Goal: Task Accomplishment & Management: Manage account settings

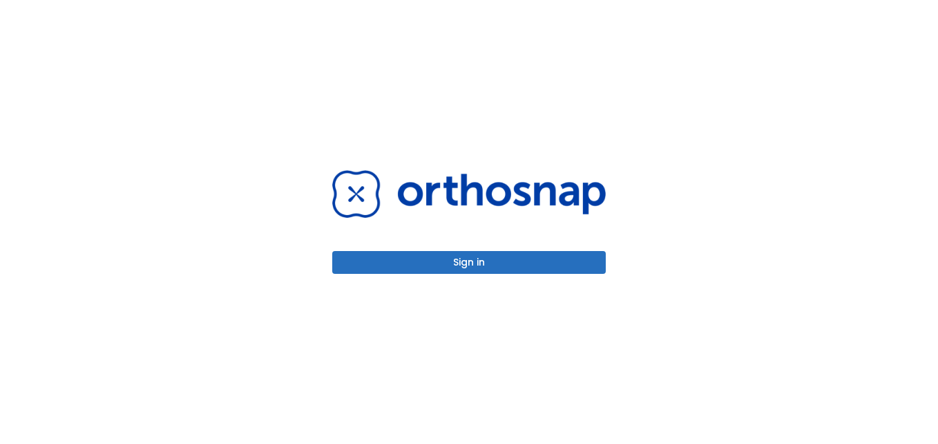
click at [560, 263] on button "Sign in" at bounding box center [469, 262] width 274 height 23
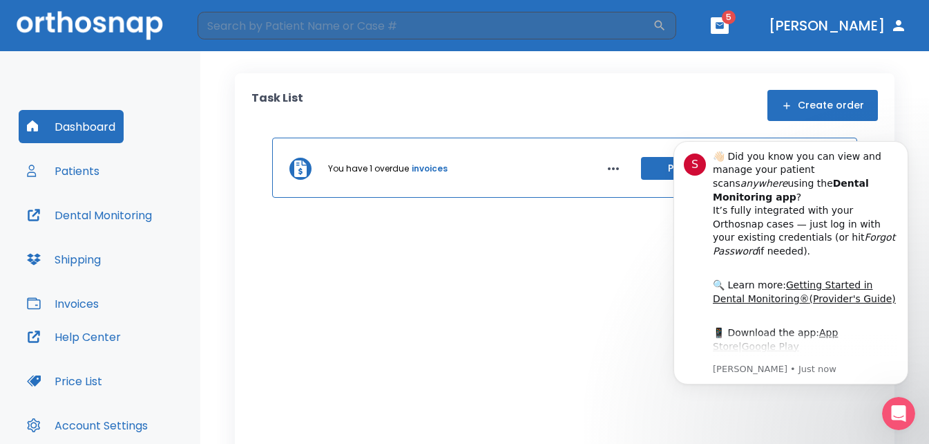
click at [88, 214] on button "Dental Monitoring" at bounding box center [90, 214] width 142 height 33
click at [68, 123] on button "Dashboard" at bounding box center [71, 126] width 105 height 33
click at [33, 122] on icon "button" at bounding box center [32, 125] width 11 height 11
click at [72, 173] on button "Patients" at bounding box center [63, 170] width 89 height 33
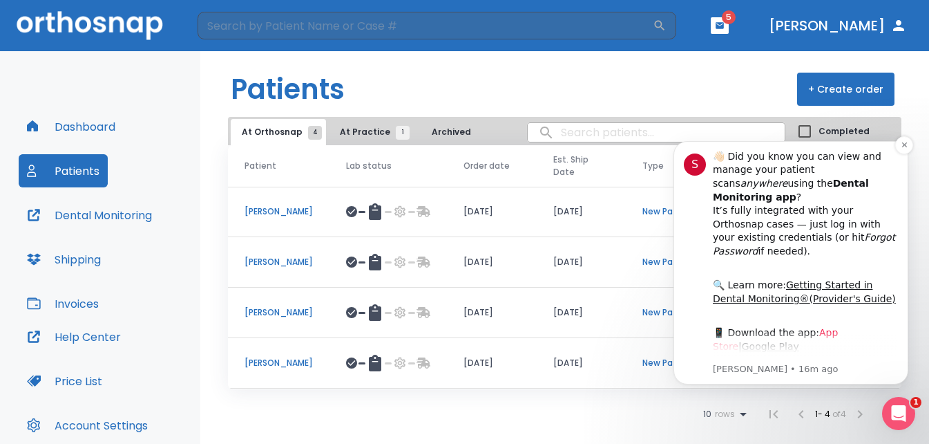
click at [831, 327] on link "App Store" at bounding box center [775, 339] width 125 height 25
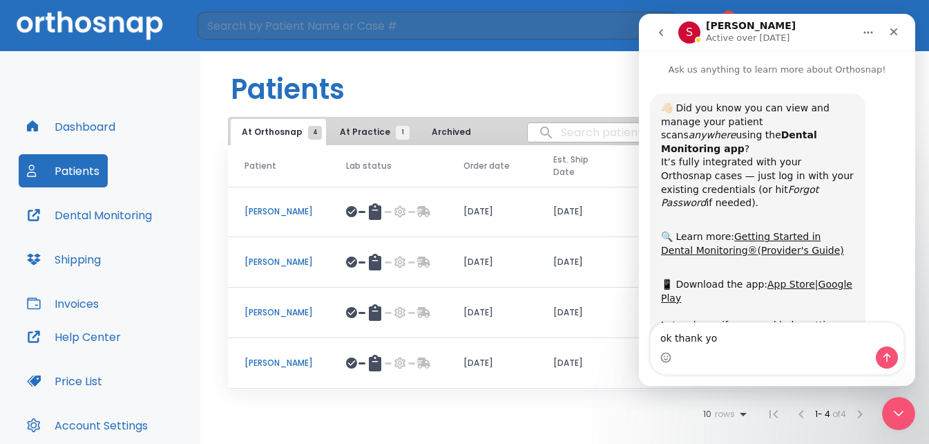
type textarea "ok thank you"
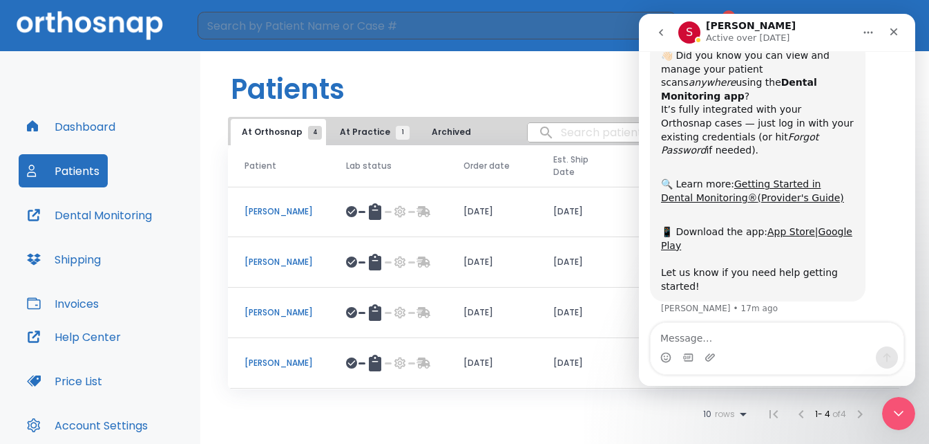
scroll to position [61, 0]
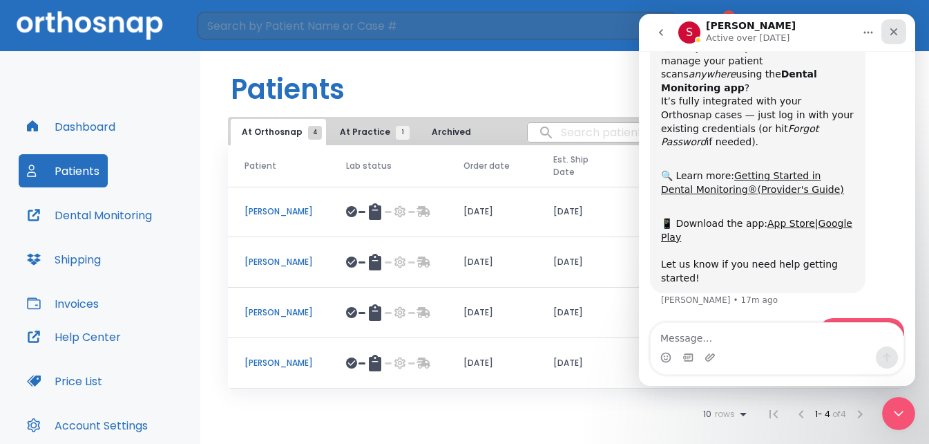
click at [890, 31] on icon "Close" at bounding box center [894, 31] width 11 height 11
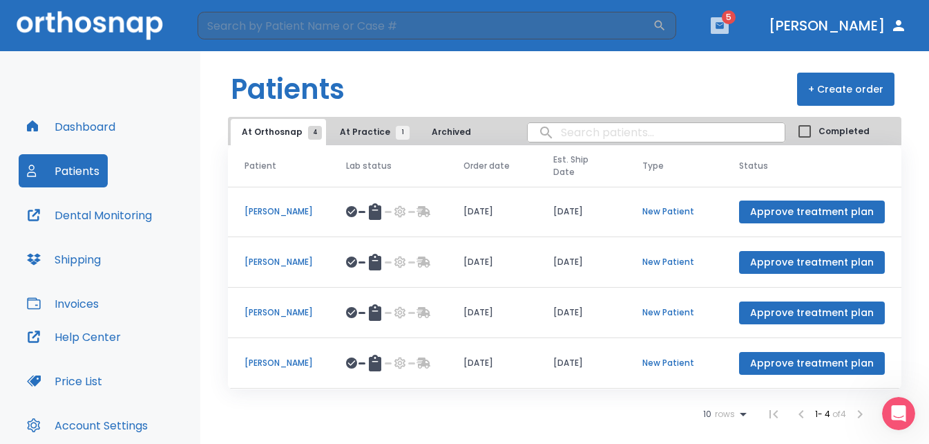
click at [724, 23] on icon "button" at bounding box center [720, 25] width 8 height 6
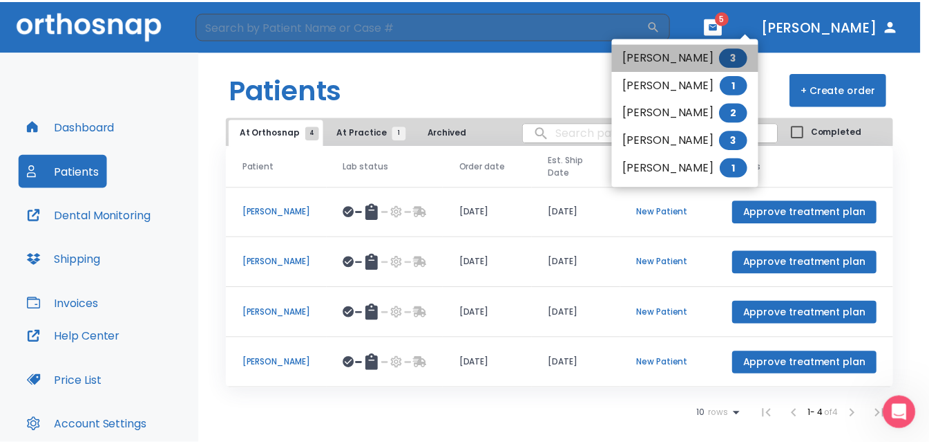
scroll to position [106, 0]
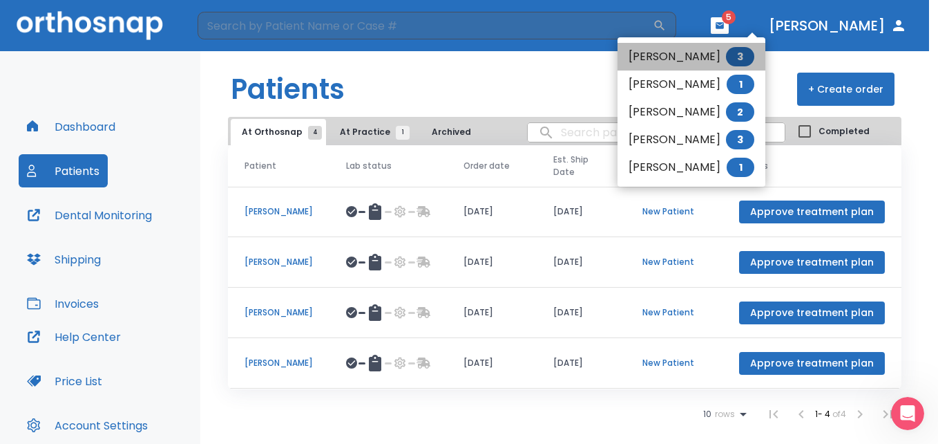
click at [661, 57] on li "[PERSON_NAME] 3" at bounding box center [692, 57] width 148 height 28
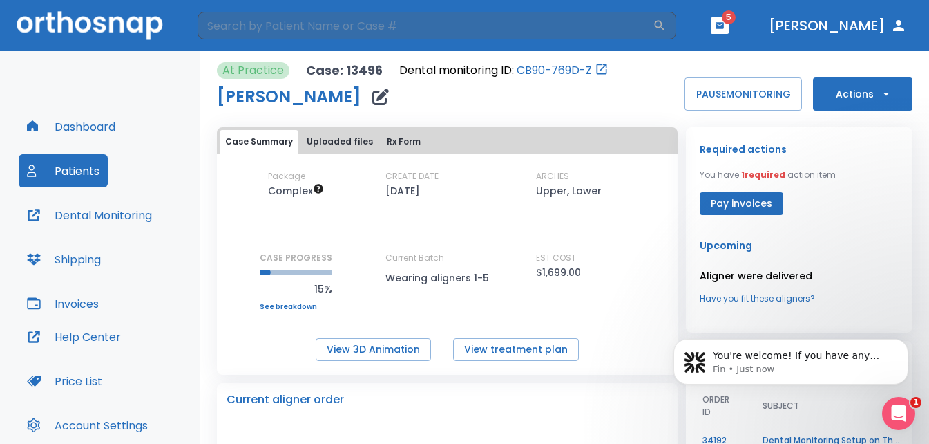
scroll to position [129, 0]
click at [745, 200] on button "Pay invoices" at bounding box center [742, 203] width 84 height 23
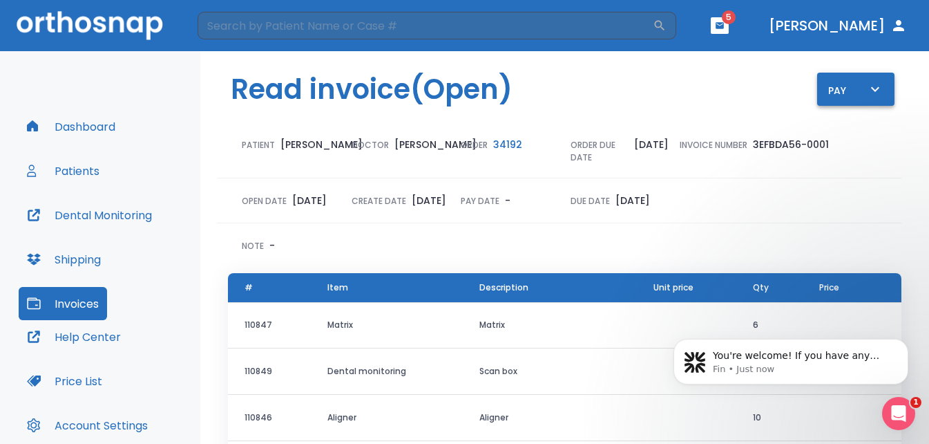
click at [846, 87] on div "Pay" at bounding box center [856, 89] width 55 height 17
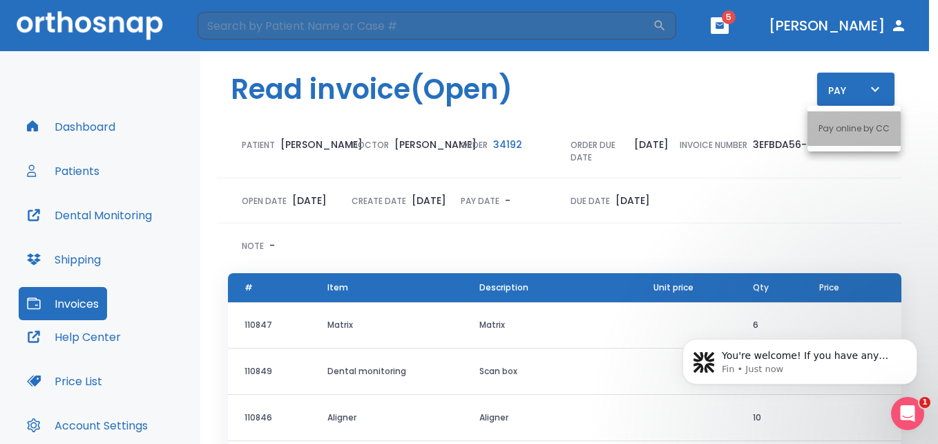
click at [835, 129] on p "Pay online by CC" at bounding box center [854, 128] width 71 height 12
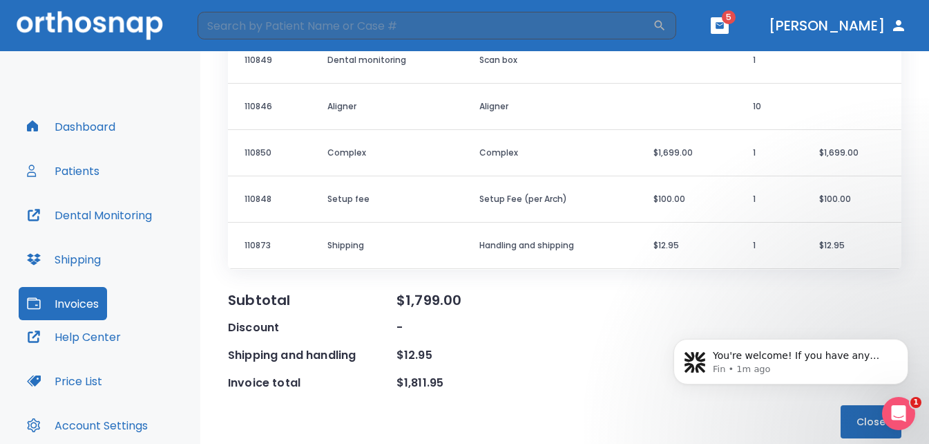
click at [95, 123] on button "Dashboard" at bounding box center [71, 126] width 105 height 33
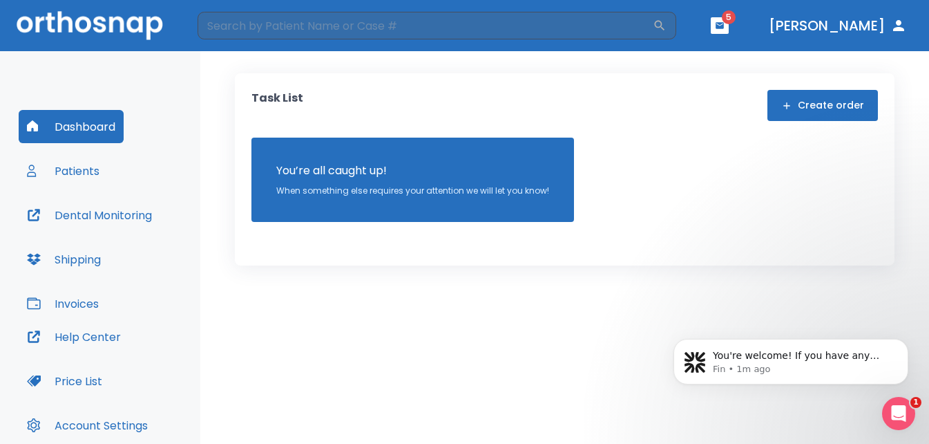
click at [724, 27] on icon "button" at bounding box center [720, 25] width 8 height 6
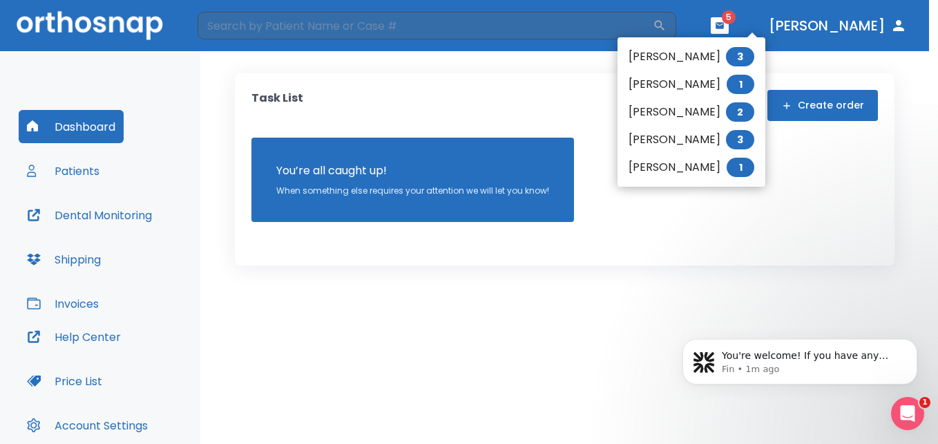
click at [744, 53] on span "3" at bounding box center [740, 56] width 28 height 19
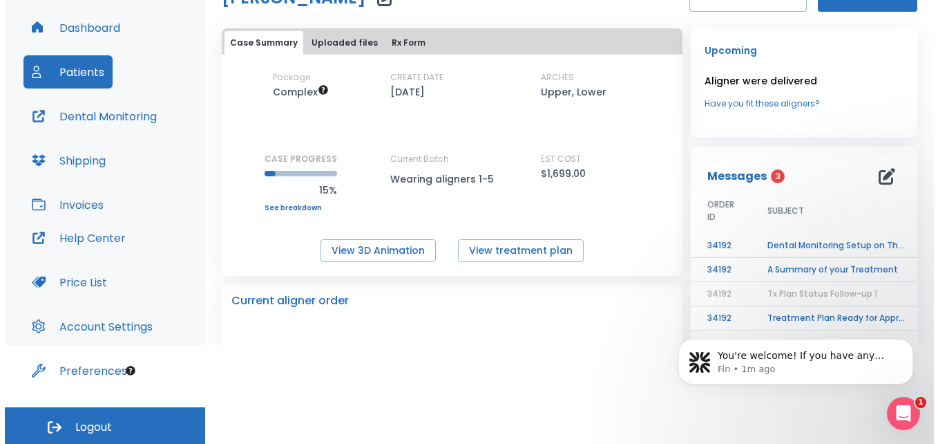
scroll to position [100, 0]
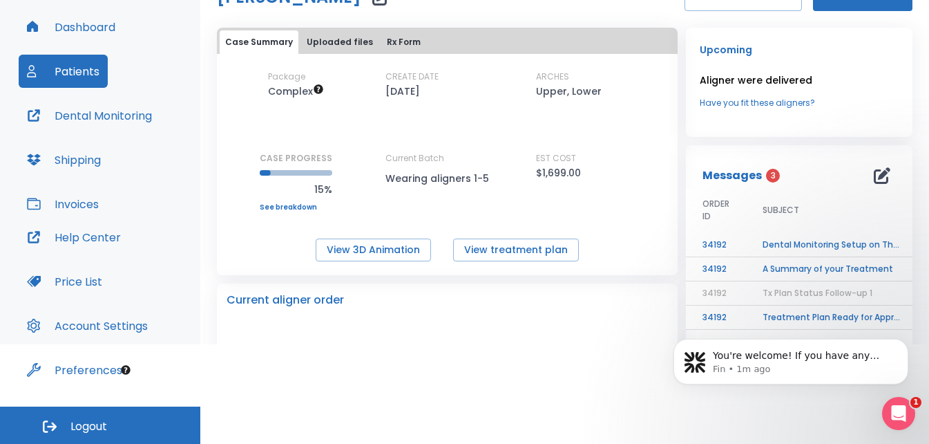
click at [814, 242] on td "Dental Monitoring Setup on The Delivery Day" at bounding box center [832, 245] width 173 height 24
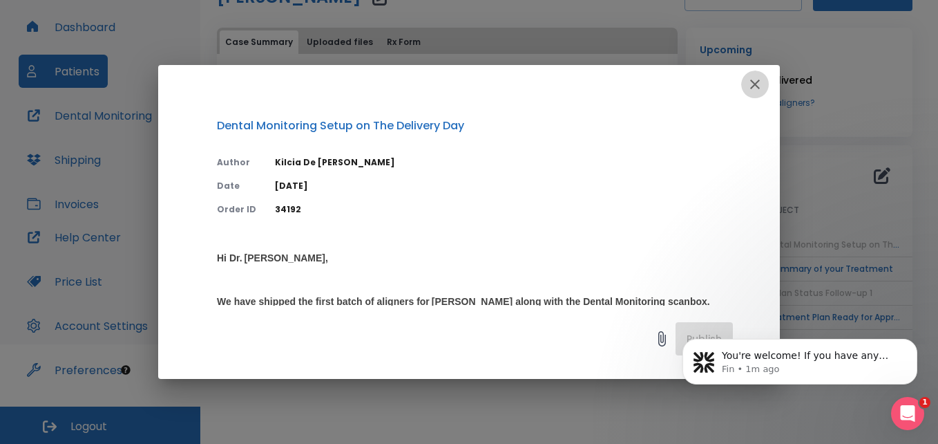
drag, startPoint x: 755, startPoint y: 79, endPoint x: 750, endPoint y: 125, distance: 46.6
click at [755, 82] on icon "button" at bounding box center [755, 84] width 17 height 17
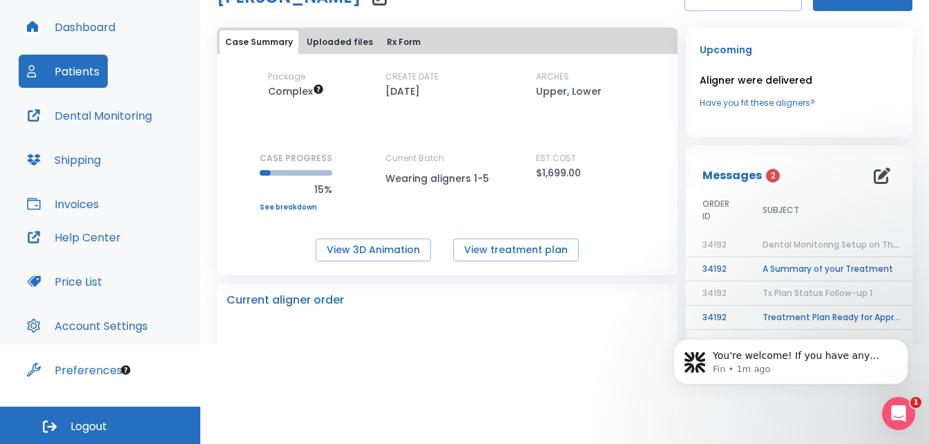
click at [803, 267] on td "A Summary of your Treatment" at bounding box center [832, 269] width 173 height 24
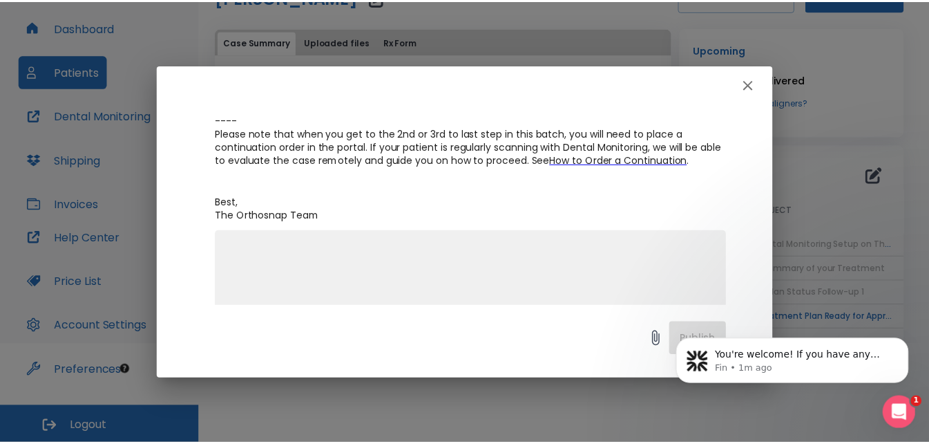
scroll to position [281, 0]
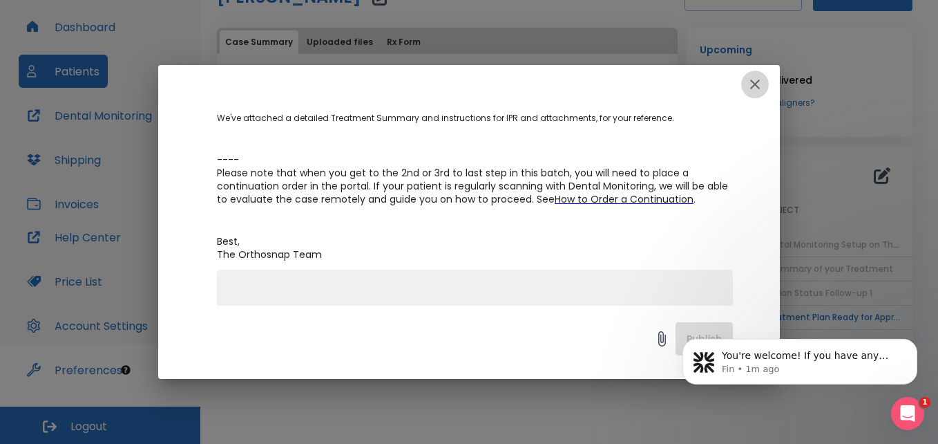
drag, startPoint x: 753, startPoint y: 82, endPoint x: 744, endPoint y: 160, distance: 78.6
click at [753, 83] on icon "button" at bounding box center [755, 84] width 17 height 17
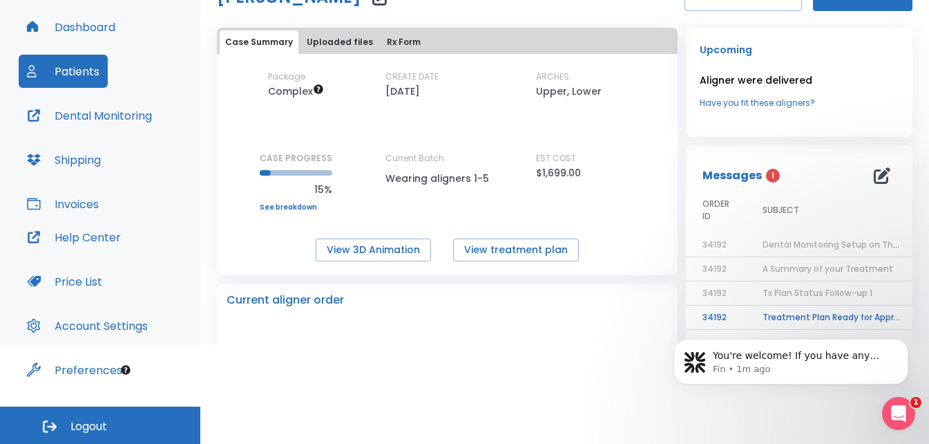
click at [804, 316] on div "You're welcome! If you have any other questions or need further assistance, fee…" at bounding box center [791, 297] width 254 height 173
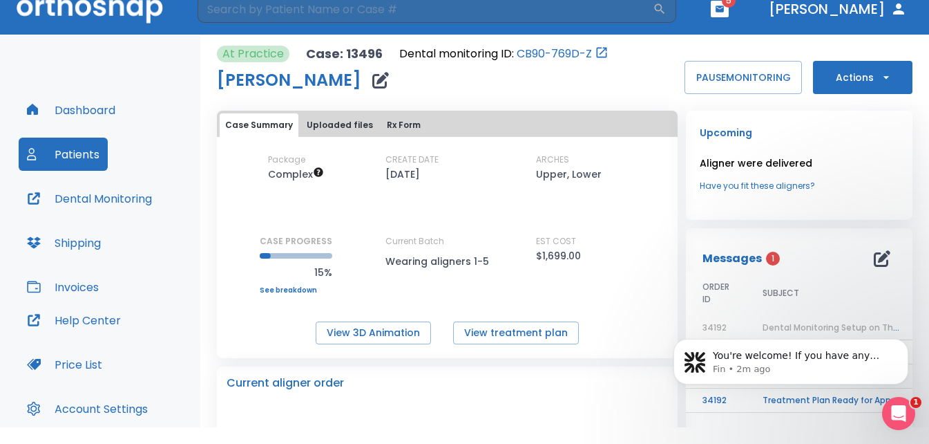
scroll to position [0, 0]
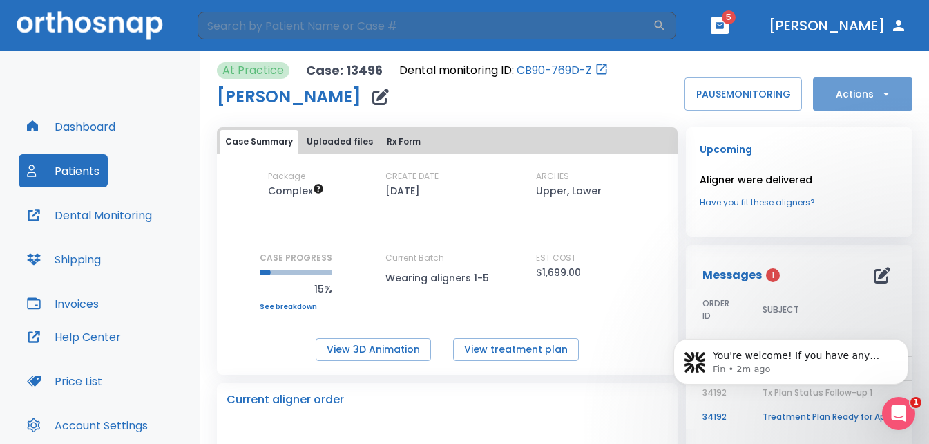
click at [851, 88] on button "Actions" at bounding box center [863, 93] width 100 height 33
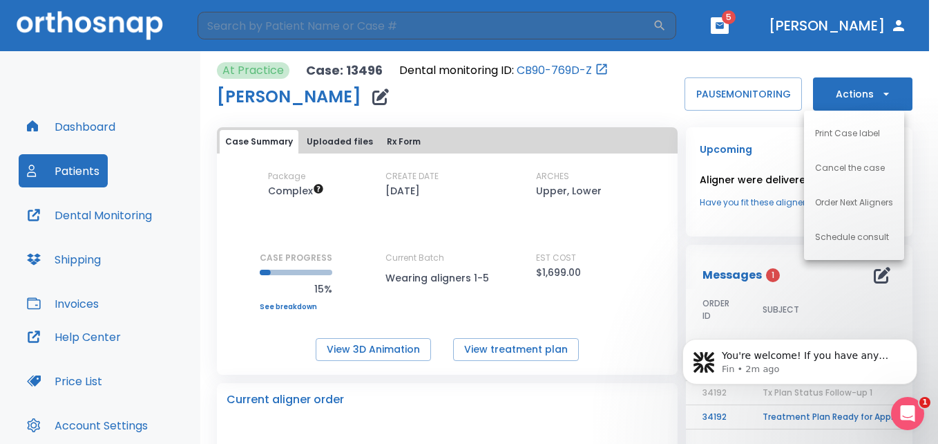
click at [348, 140] on div at bounding box center [469, 222] width 938 height 444
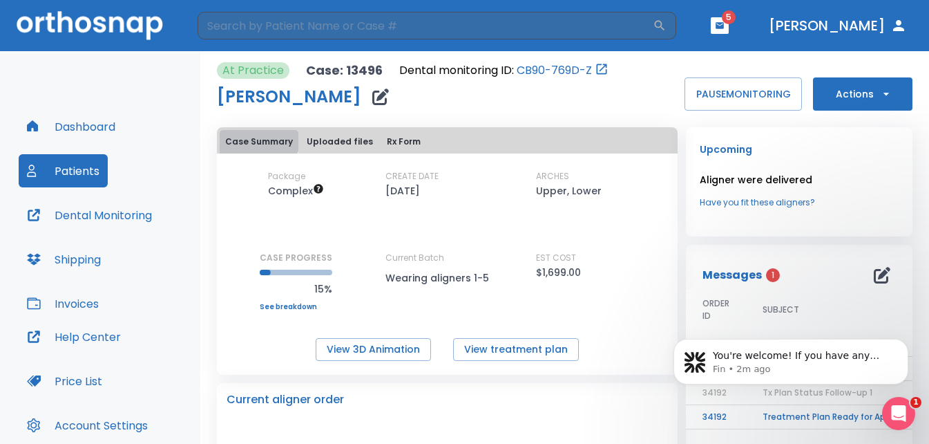
click at [252, 139] on button "Case Summary" at bounding box center [259, 141] width 79 height 23
click at [88, 257] on button "Shipping" at bounding box center [64, 259] width 91 height 33
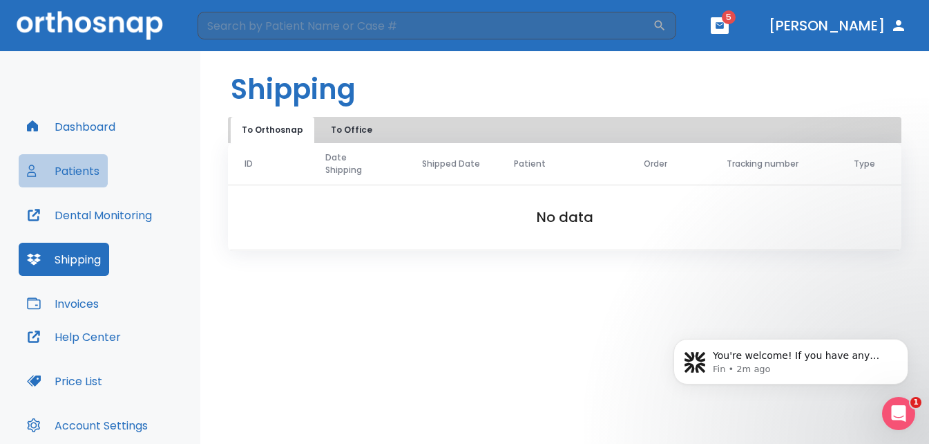
click at [65, 171] on button "Patients" at bounding box center [63, 170] width 89 height 33
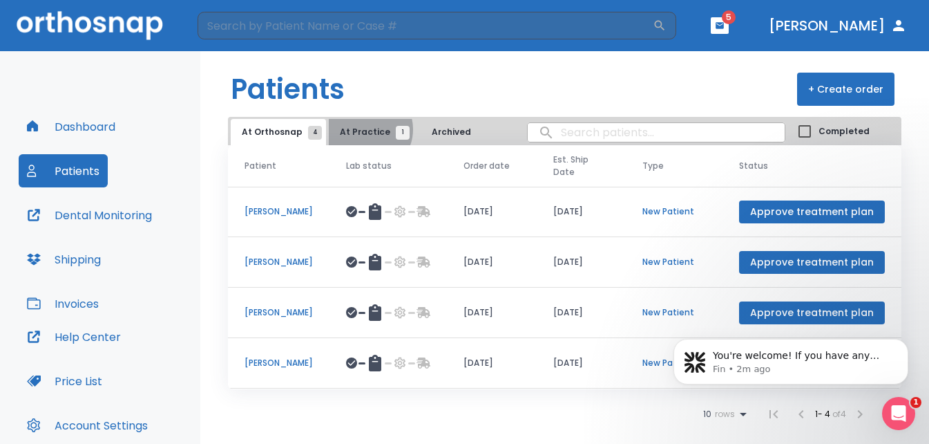
click at [363, 129] on span "At Practice 1" at bounding box center [371, 132] width 63 height 12
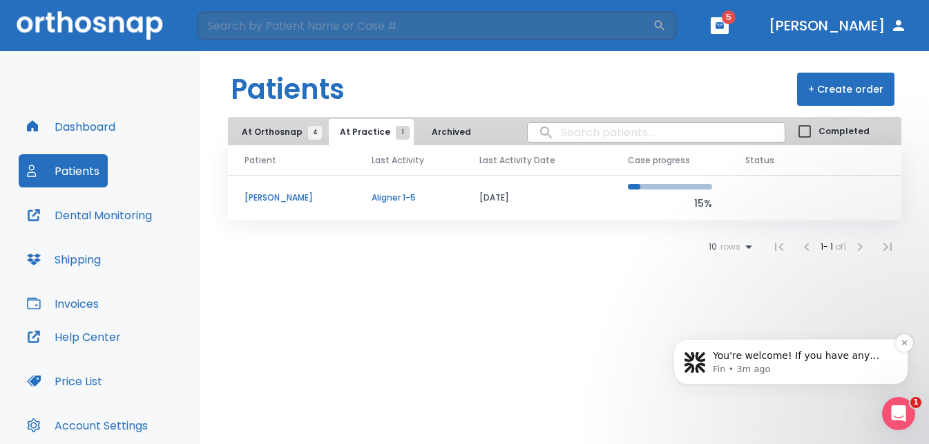
click at [809, 370] on p "Fin • 3m ago" at bounding box center [802, 369] width 178 height 12
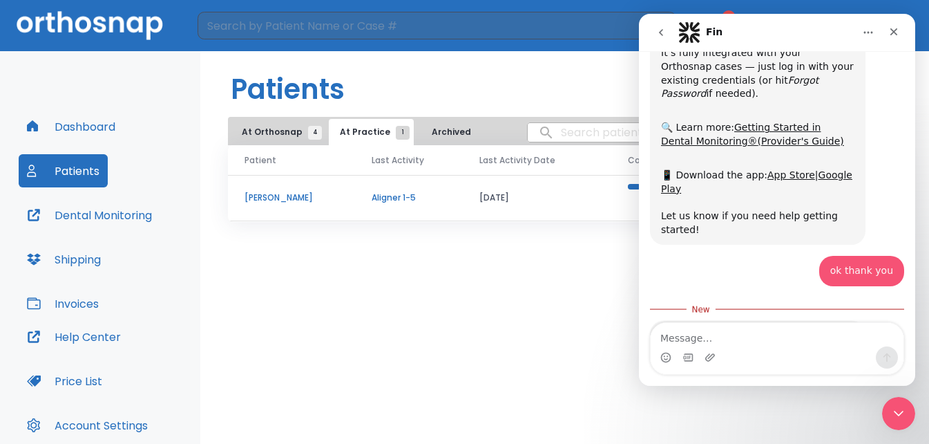
scroll to position [152, 0]
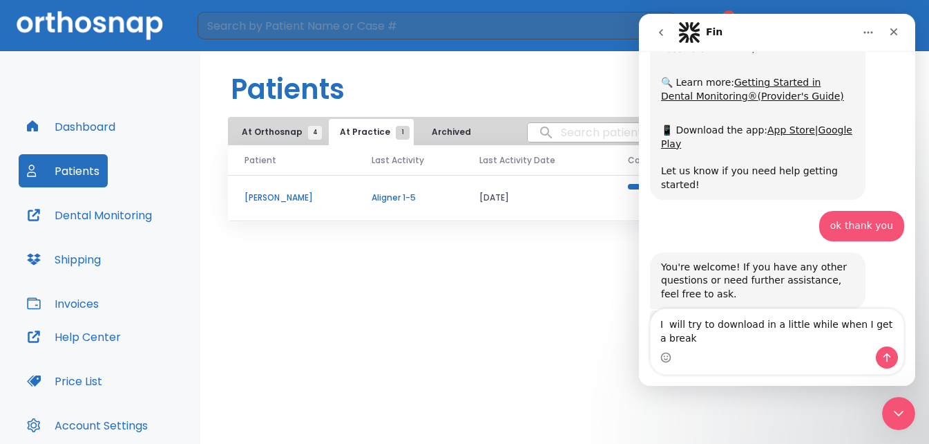
type textarea "I will try to download in a little while when I get a break"
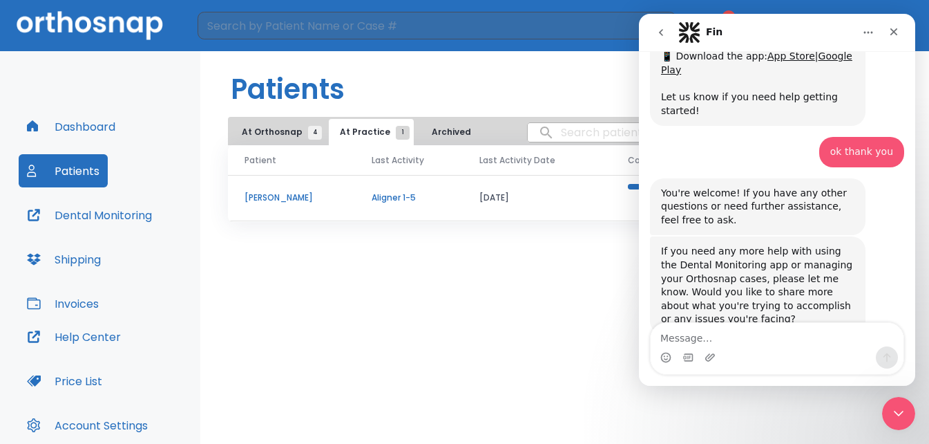
scroll to position [328, 0]
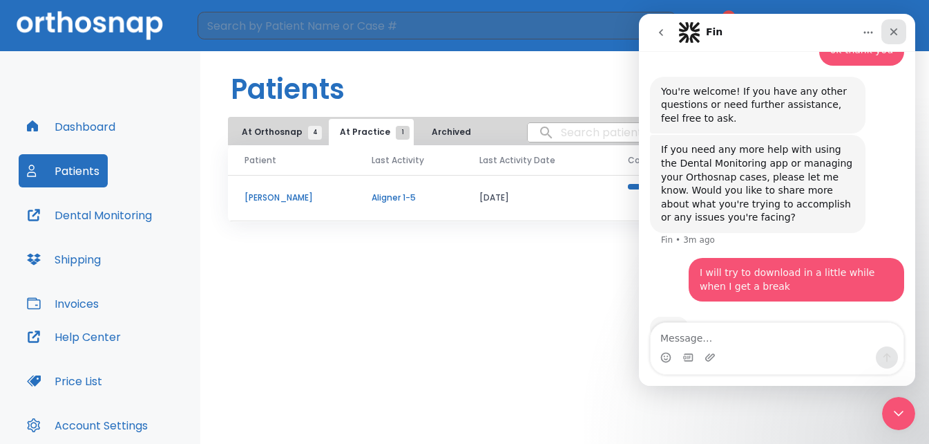
click at [894, 32] on icon "Close" at bounding box center [895, 32] width 8 height 8
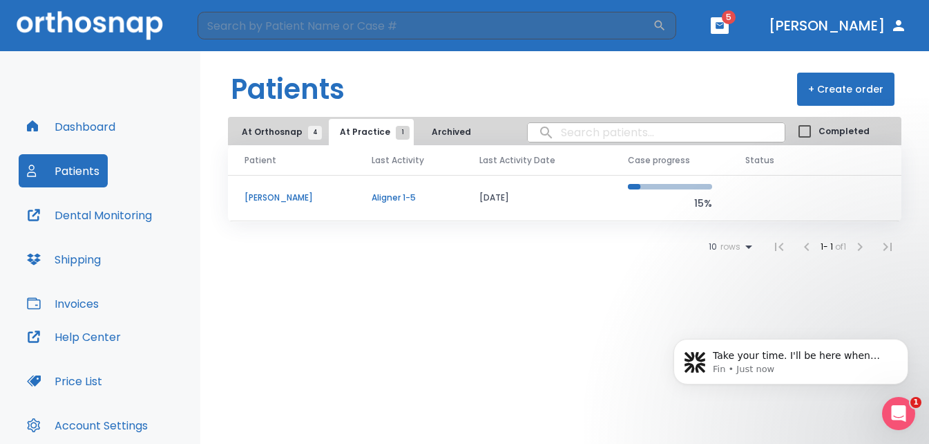
scroll to position [338, 0]
click at [725, 24] on icon "button" at bounding box center [720, 26] width 10 height 10
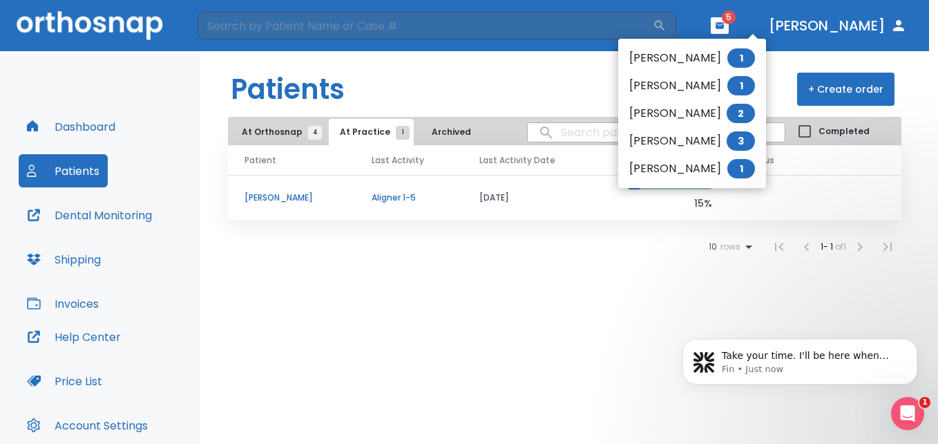
drag, startPoint x: 453, startPoint y: 311, endPoint x: 276, endPoint y: 272, distance: 181.1
click at [453, 310] on div at bounding box center [469, 222] width 938 height 444
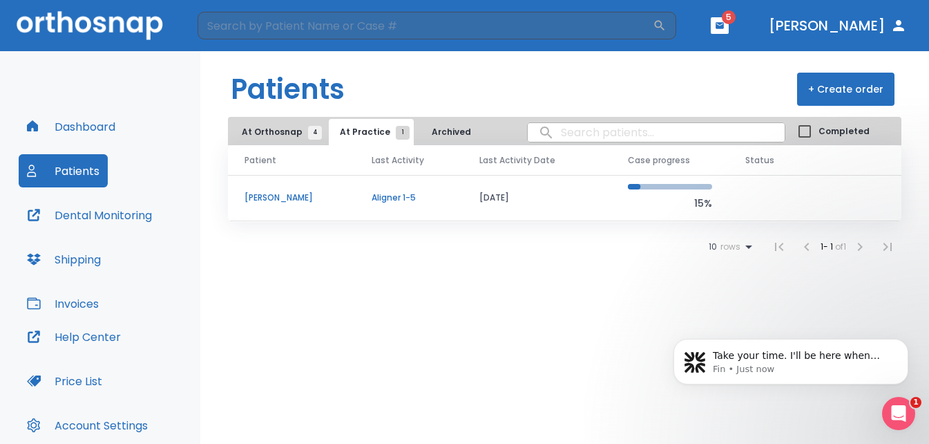
click at [100, 212] on button "Dental Monitoring" at bounding box center [90, 214] width 142 height 33
